Goal: Task Accomplishment & Management: Manage account settings

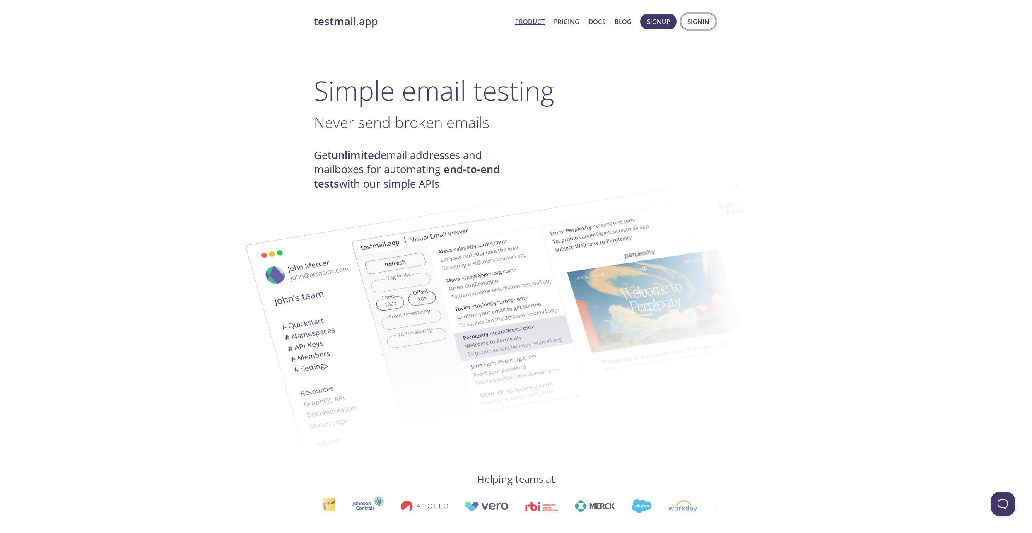
click at [700, 23] on span "Signin" at bounding box center [698, 21] width 22 height 11
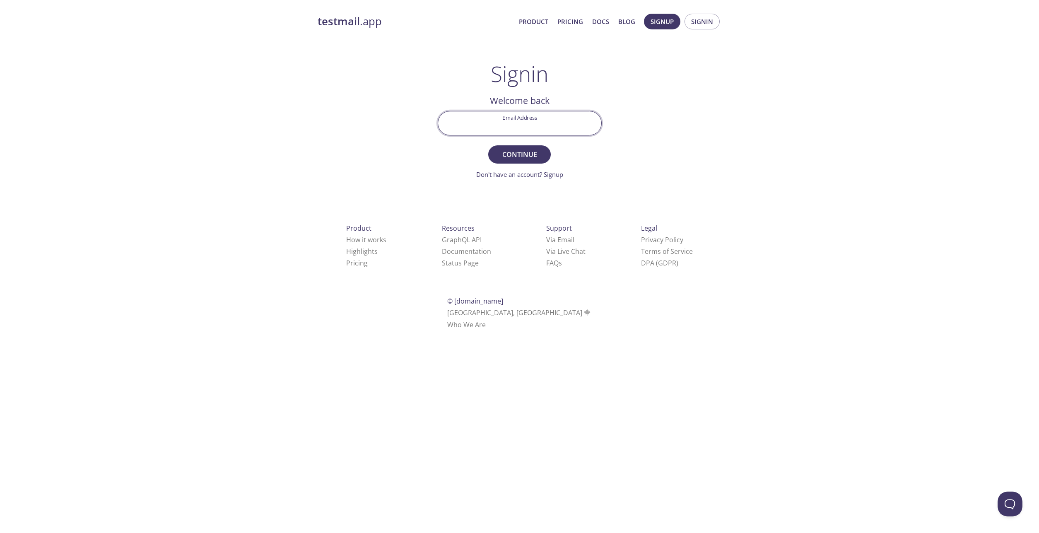
click at [530, 120] on input "Email Address" at bounding box center [519, 123] width 163 height 24
click at [661, 23] on span "Signup" at bounding box center [662, 21] width 23 height 11
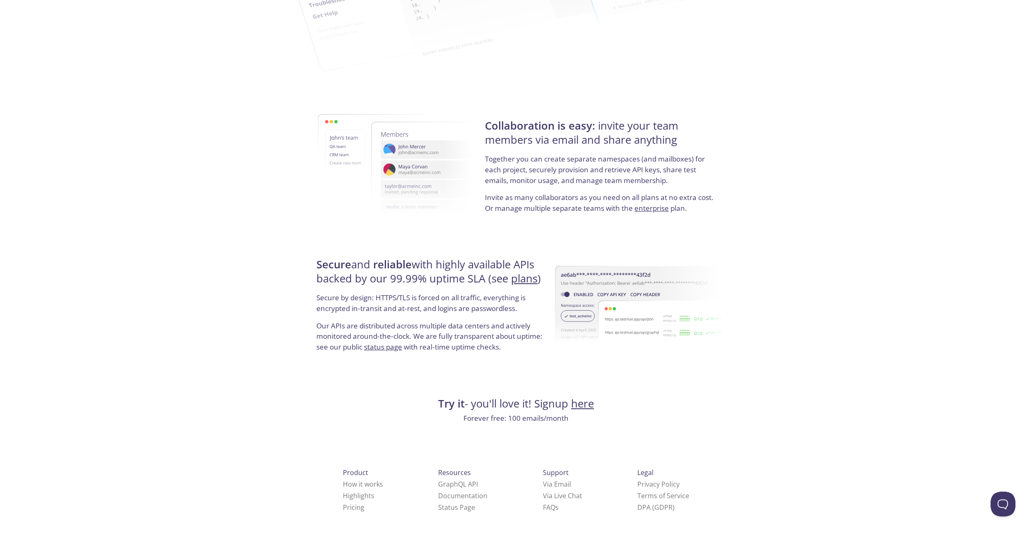
scroll to position [1360, 0]
